Goal: Communication & Community: Answer question/provide support

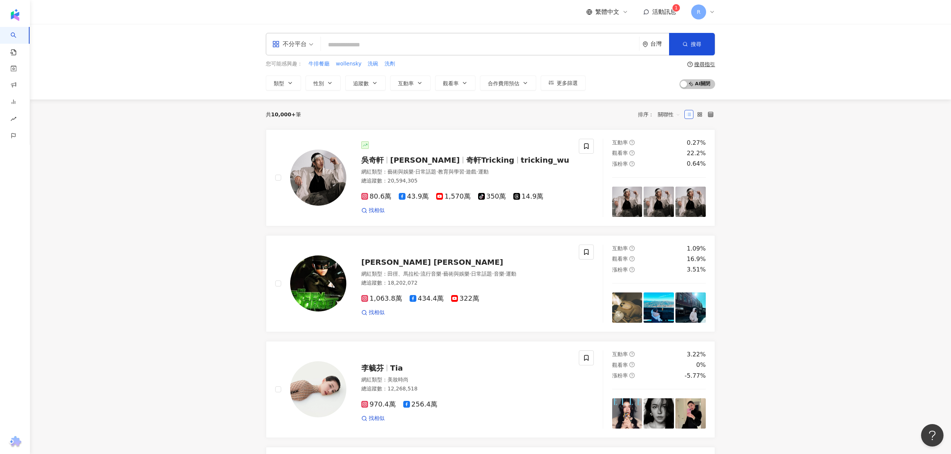
click at [662, 15] on span "活動訊息 1" at bounding box center [664, 12] width 24 height 8
click at [648, 42] on div "[PERSON_NAME] 在 蝦皮商城-Vanish漬、Lysol來舒來舒團購分潤合作_8月 傳了新訊息給你" at bounding box center [668, 36] width 93 height 22
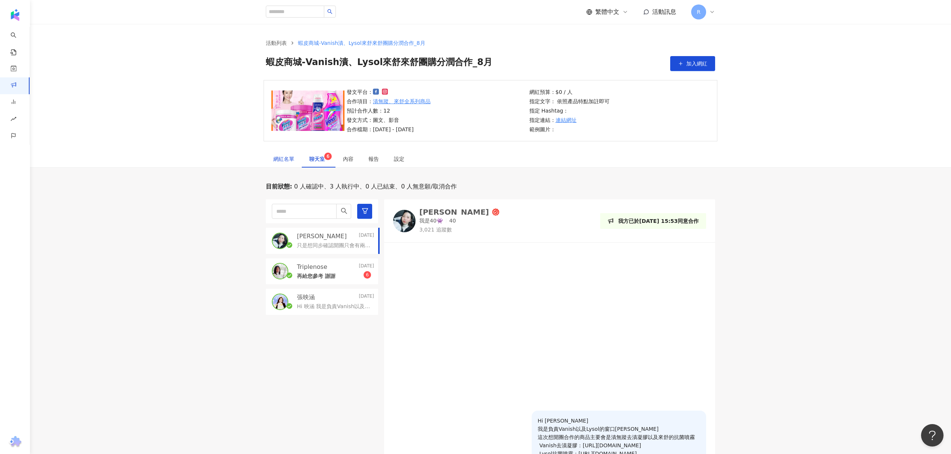
click at [282, 161] on div "網紅名單" at bounding box center [283, 159] width 21 height 8
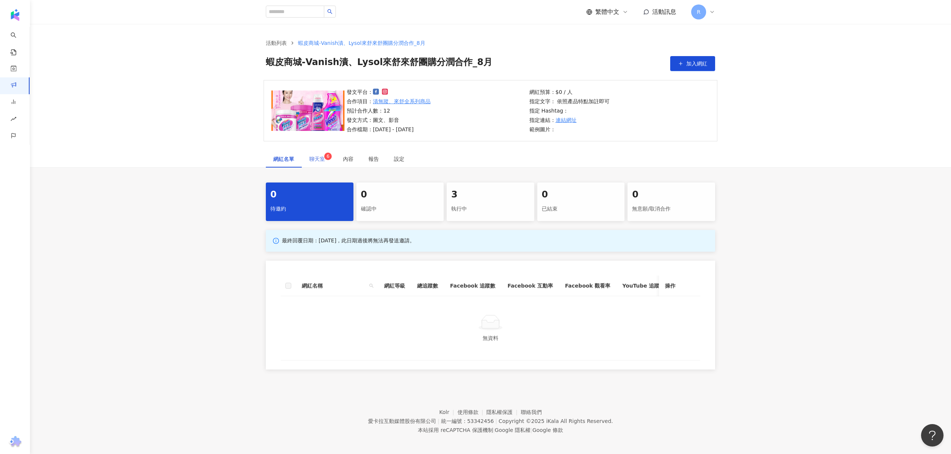
click at [311, 165] on div "聊天室 6" at bounding box center [319, 158] width 34 height 17
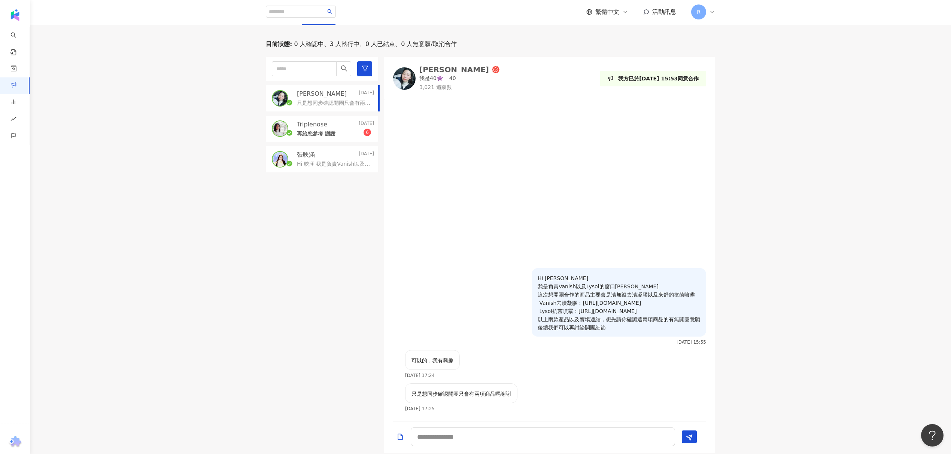
scroll to position [125, 0]
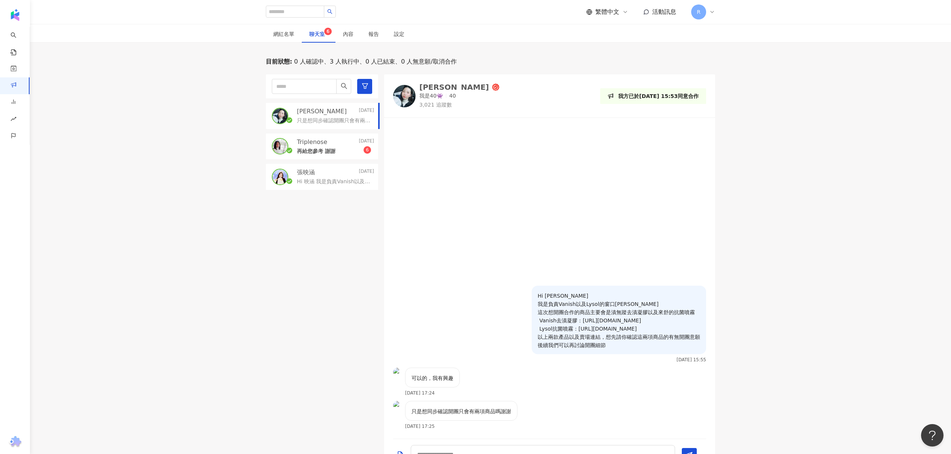
click at [345, 124] on p "只是想同步確認開團只會有兩項商品嗎謝謝" at bounding box center [334, 120] width 74 height 7
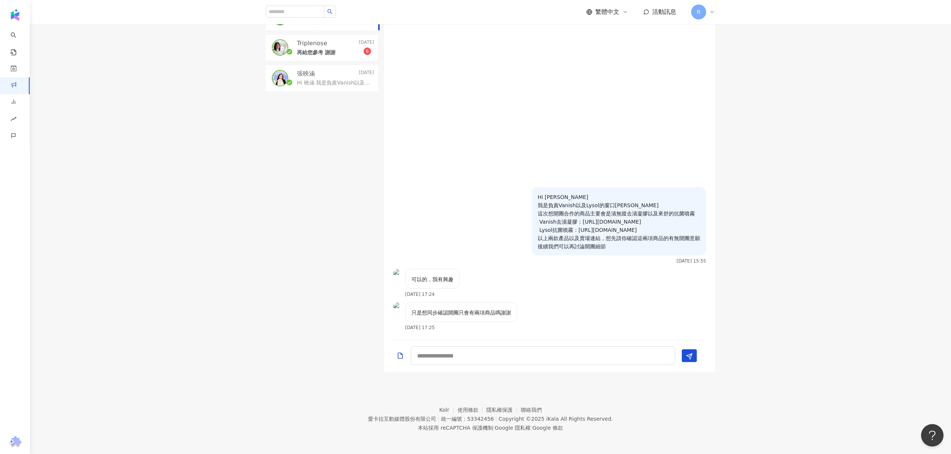
scroll to position [225, 0]
click at [478, 363] on textarea at bounding box center [543, 355] width 264 height 19
type textarea "*"
type textarea "**********"
drag, startPoint x: 931, startPoint y: 148, endPoint x: 752, endPoint y: 149, distance: 179.7
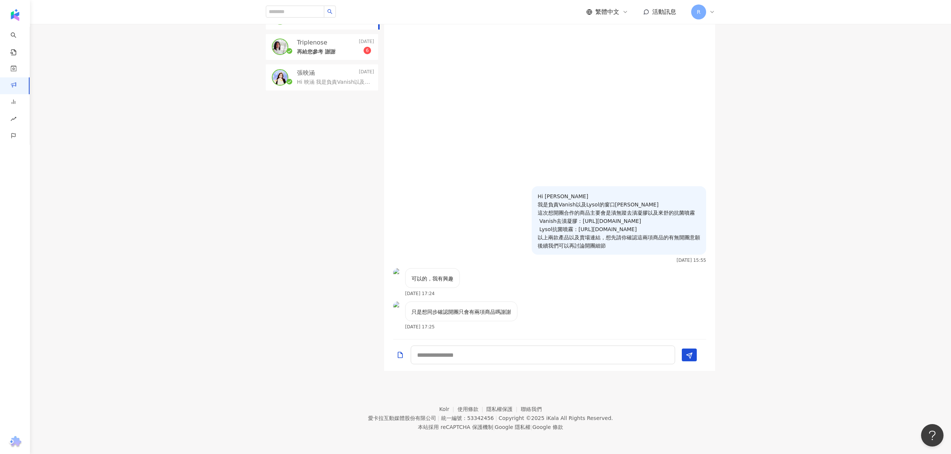
click at [935, 150] on div "目前狀態 : 0 人確認中、3 人執行中、0 人已結束、0 人無意願/取消合作 Jocelyn [DATE] 只是想同步確認開團只會有兩項商品嗎[PERSON…" at bounding box center [490, 164] width 921 height 413
click at [298, 49] on p "再給您參考 謝謝" at bounding box center [316, 51] width 39 height 7
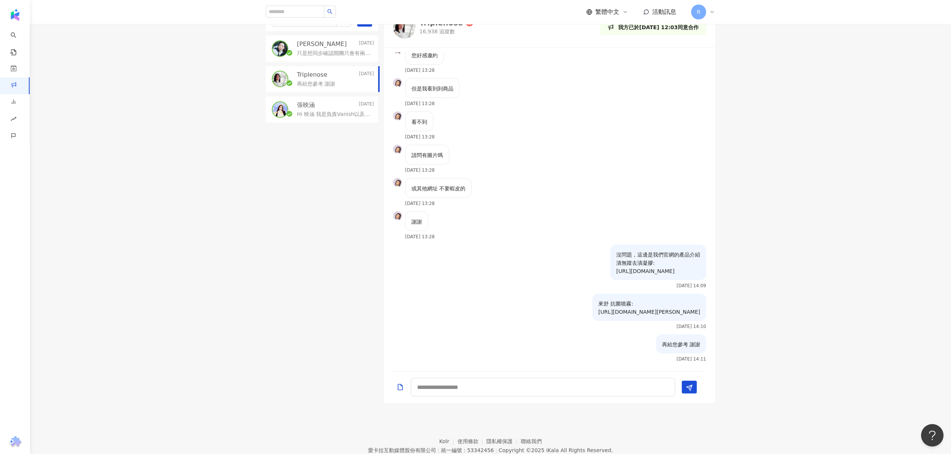
scroll to position [175, 0]
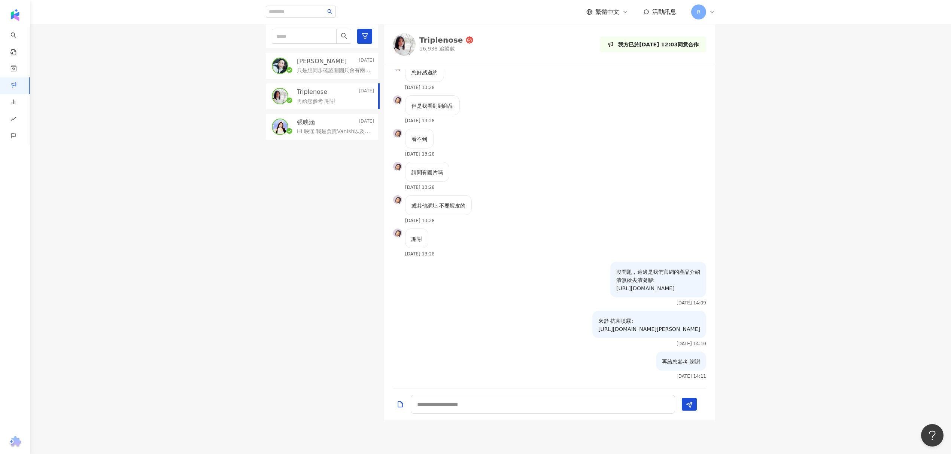
click at [616, 278] on p "沒問題，這邊是我們官網的產品介紹 漬無蹤去漬凝膠: [URL][DOMAIN_NAME]" at bounding box center [658, 280] width 84 height 25
click at [616, 286] on p "沒問題，這邊是我們官網的產品介紹 漬無蹤去漬凝膠: [URL][DOMAIN_NAME]" at bounding box center [658, 280] width 84 height 25
click at [598, 328] on p "來舒 抗菌噴霧: [URL][DOMAIN_NAME][PERSON_NAME]" at bounding box center [649, 325] width 102 height 16
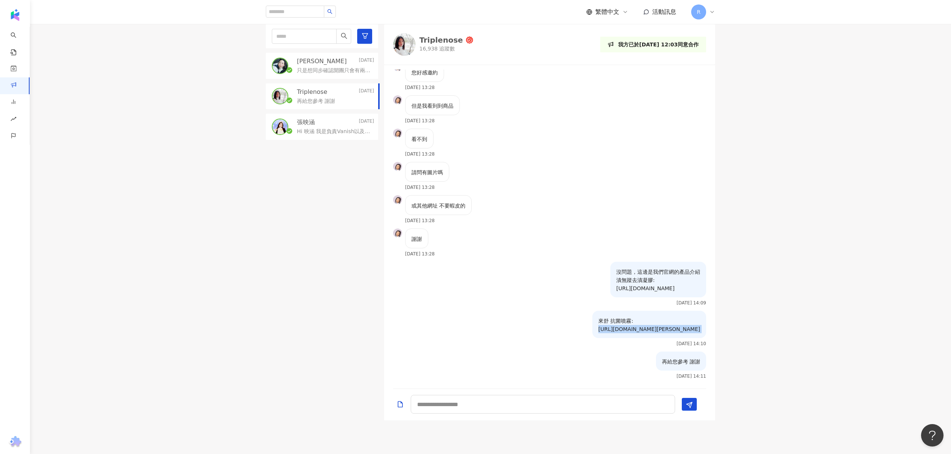
click at [598, 328] on p "來舒 抗菌噴霧: [URL][DOMAIN_NAME][PERSON_NAME]" at bounding box center [649, 325] width 102 height 16
click at [310, 72] on p "只是想同步確認開團只會有兩項商品嗎謝謝" at bounding box center [334, 70] width 74 height 7
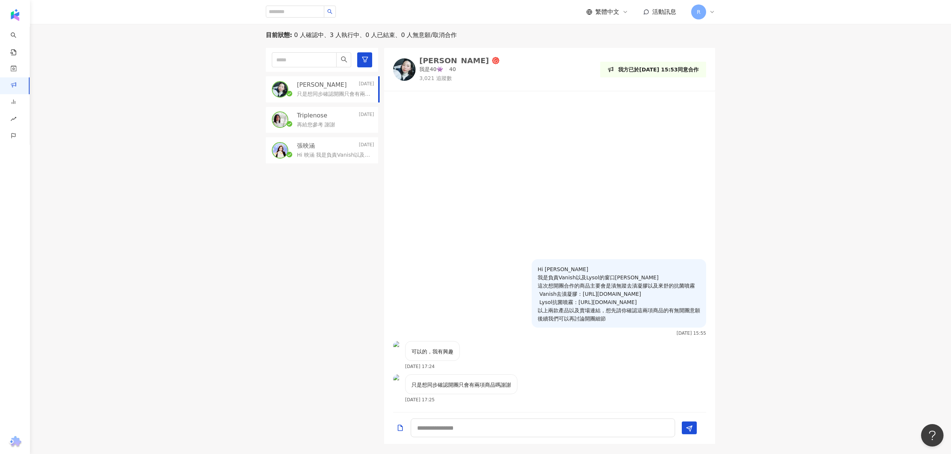
scroll to position [225, 0]
